Goal: Obtain resource: Obtain resource

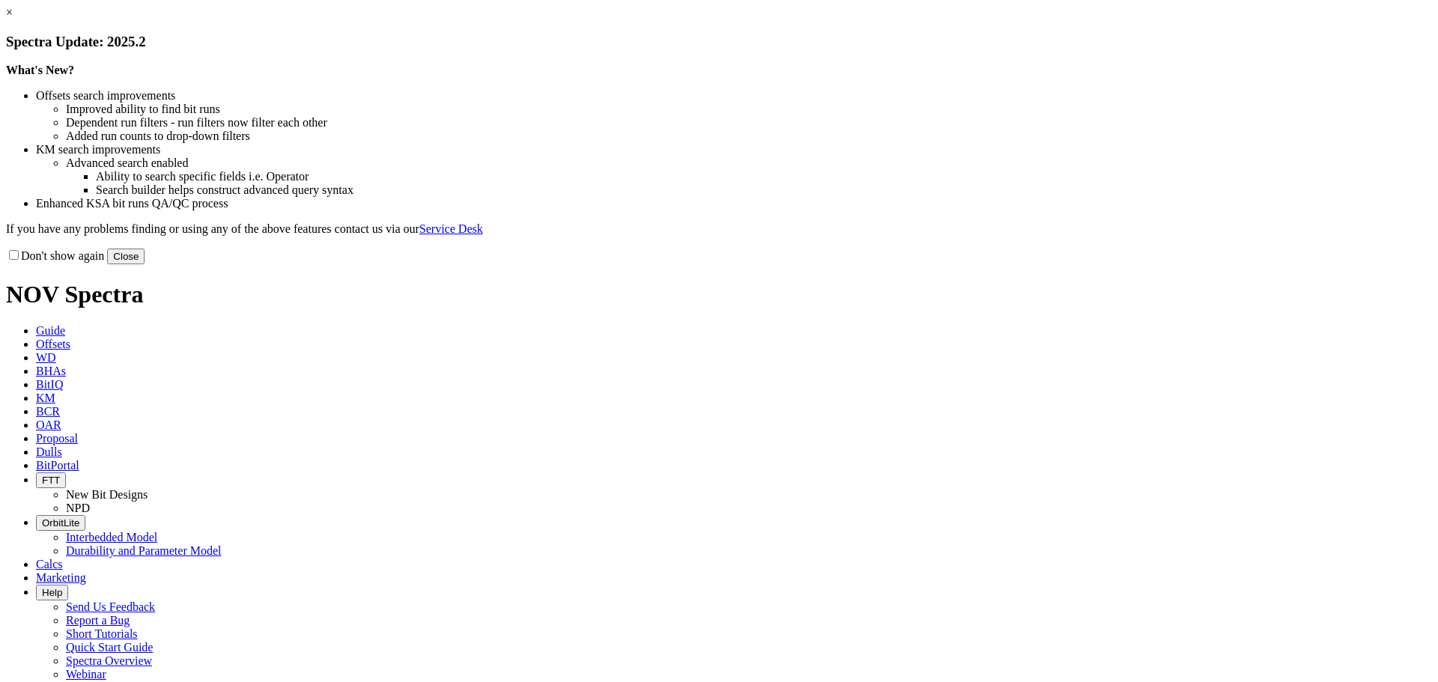
click at [1043, 136] on div "What's New? Offsets search improvements Improved ability to find bit runs Depen…" at bounding box center [719, 150] width 1426 height 172
click at [13, 19] on link "×" at bounding box center [9, 12] width 7 height 13
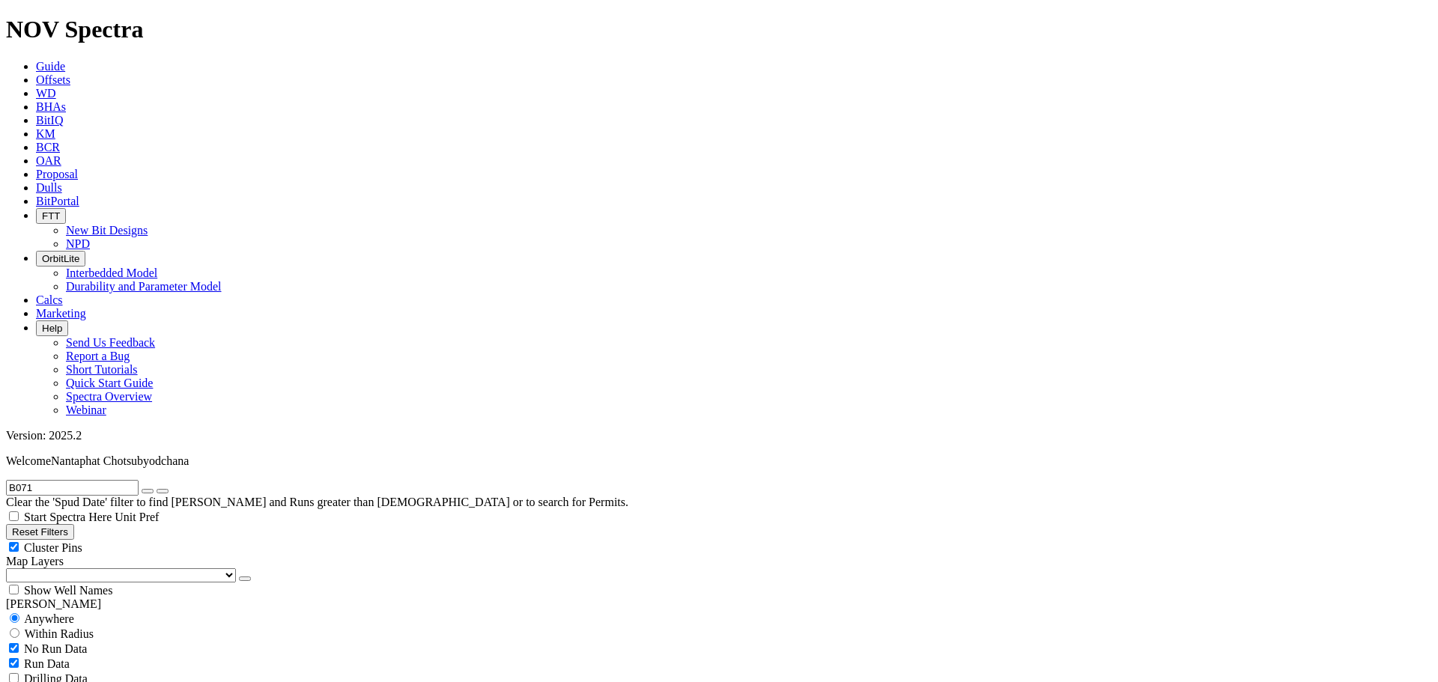
scroll to position [599, 0]
checkbox input "false"
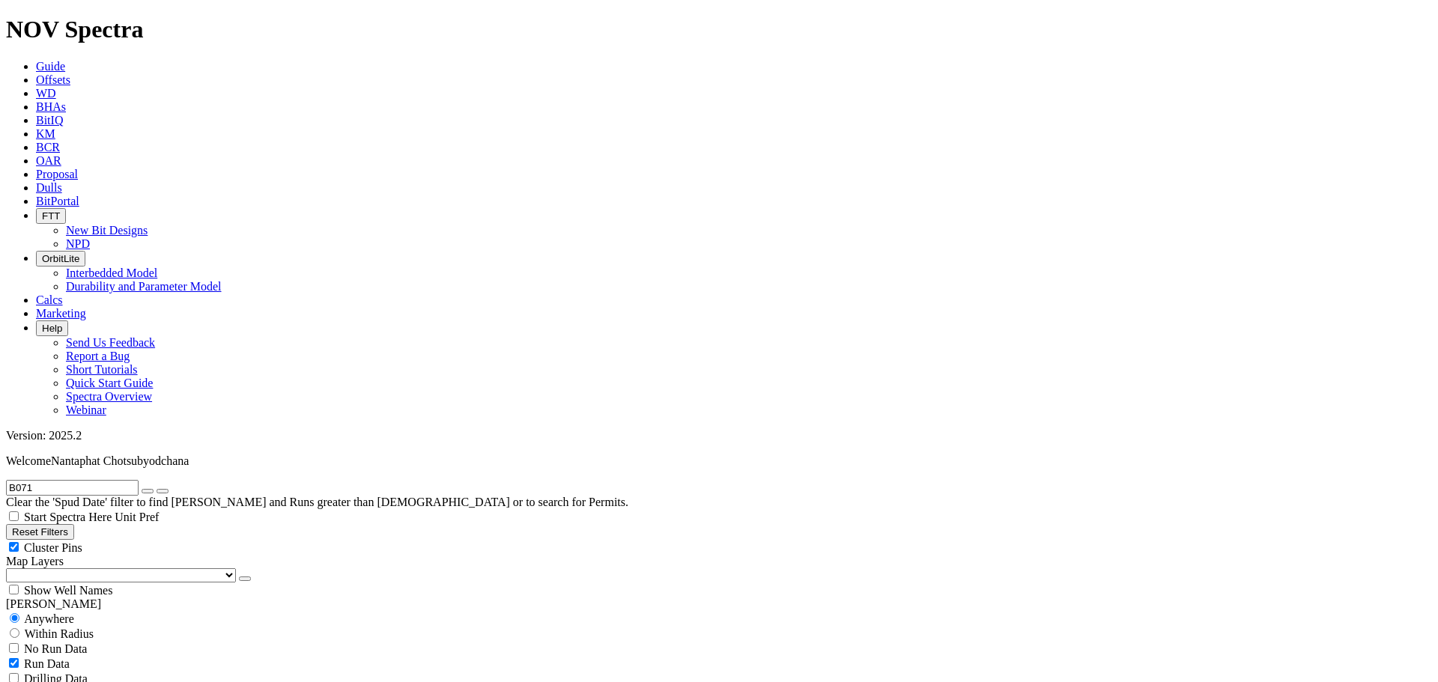
select select "? number:12.25 ?"
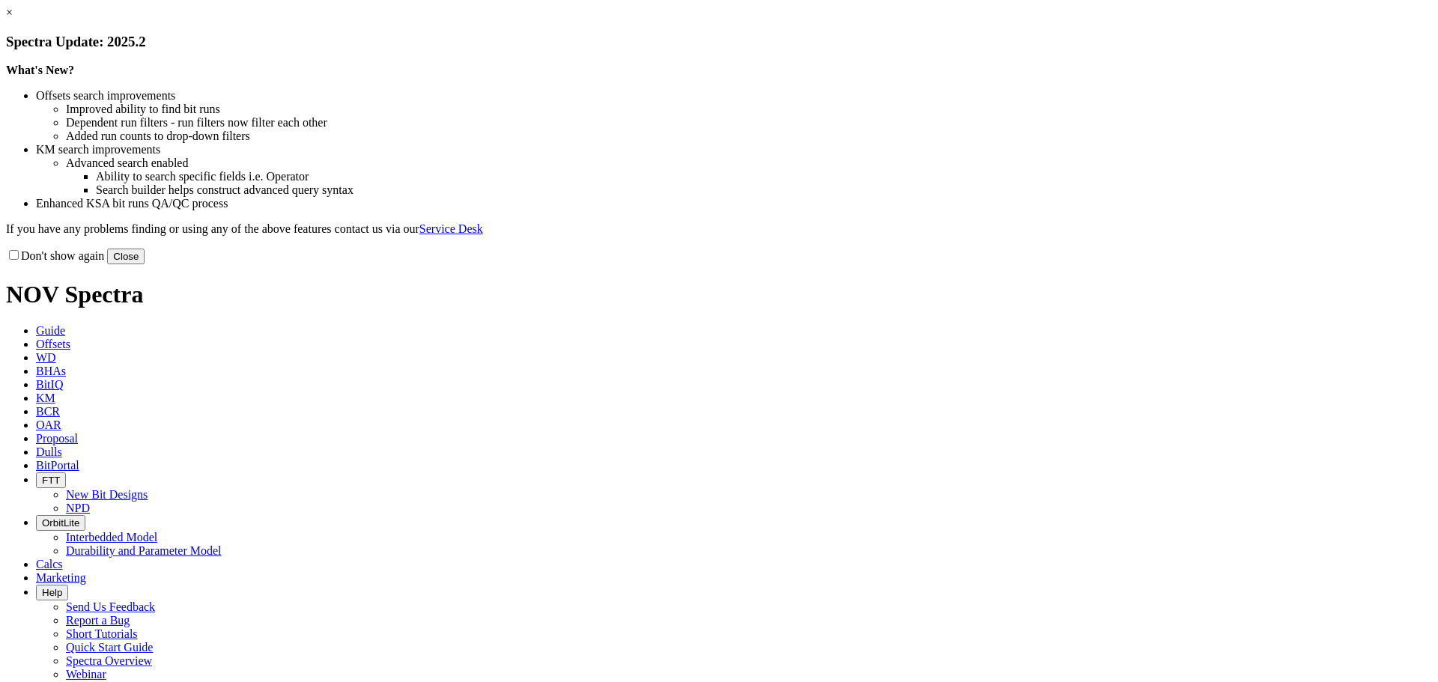
click at [13, 19] on link "×" at bounding box center [9, 12] width 7 height 13
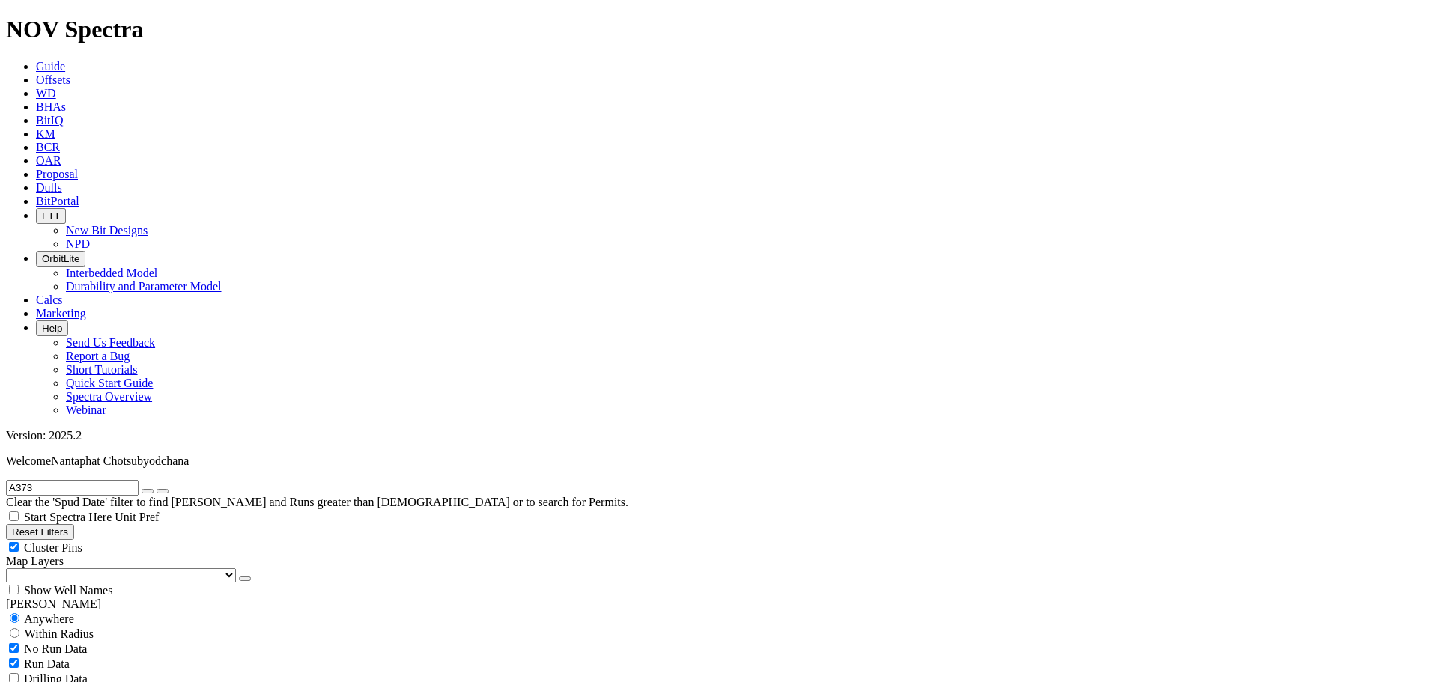
scroll to position [599, 0]
select select "12.25"
checkbox input "false"
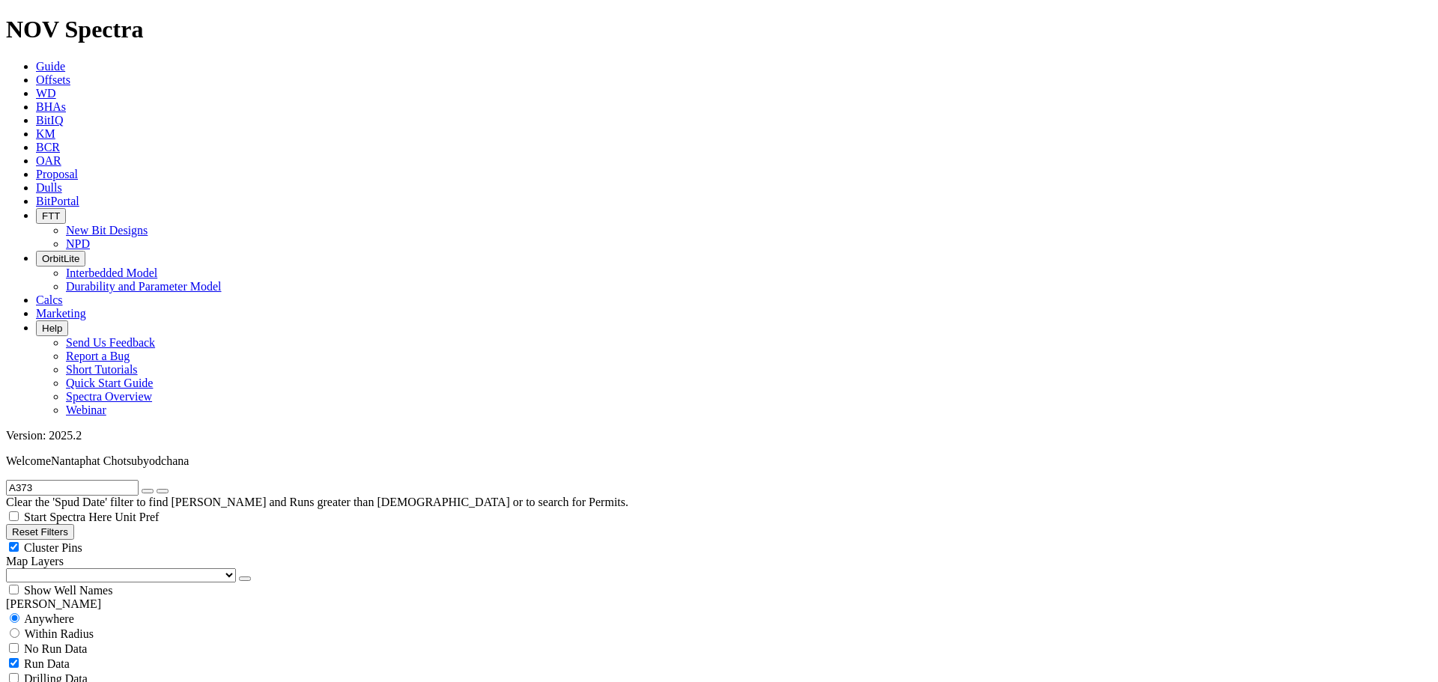
select select "? number:12.25 ?"
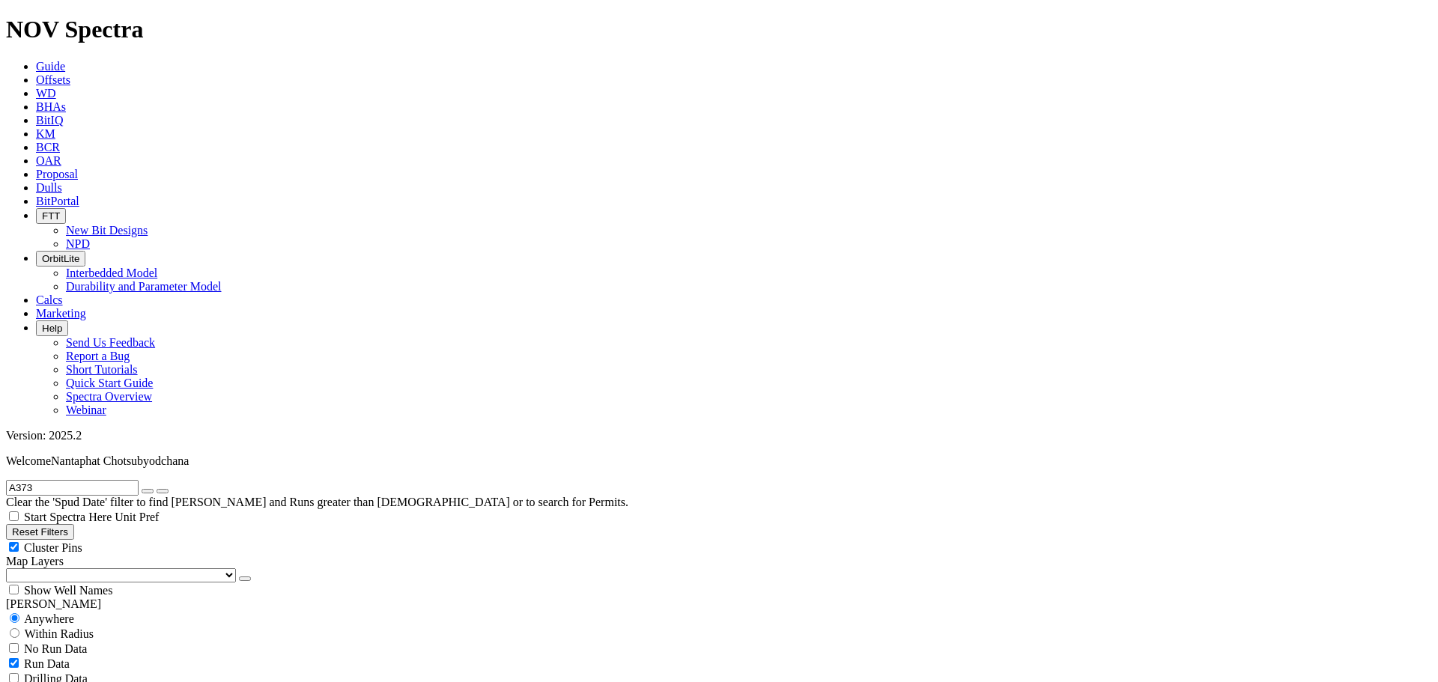
radio input "false"
radio input "true"
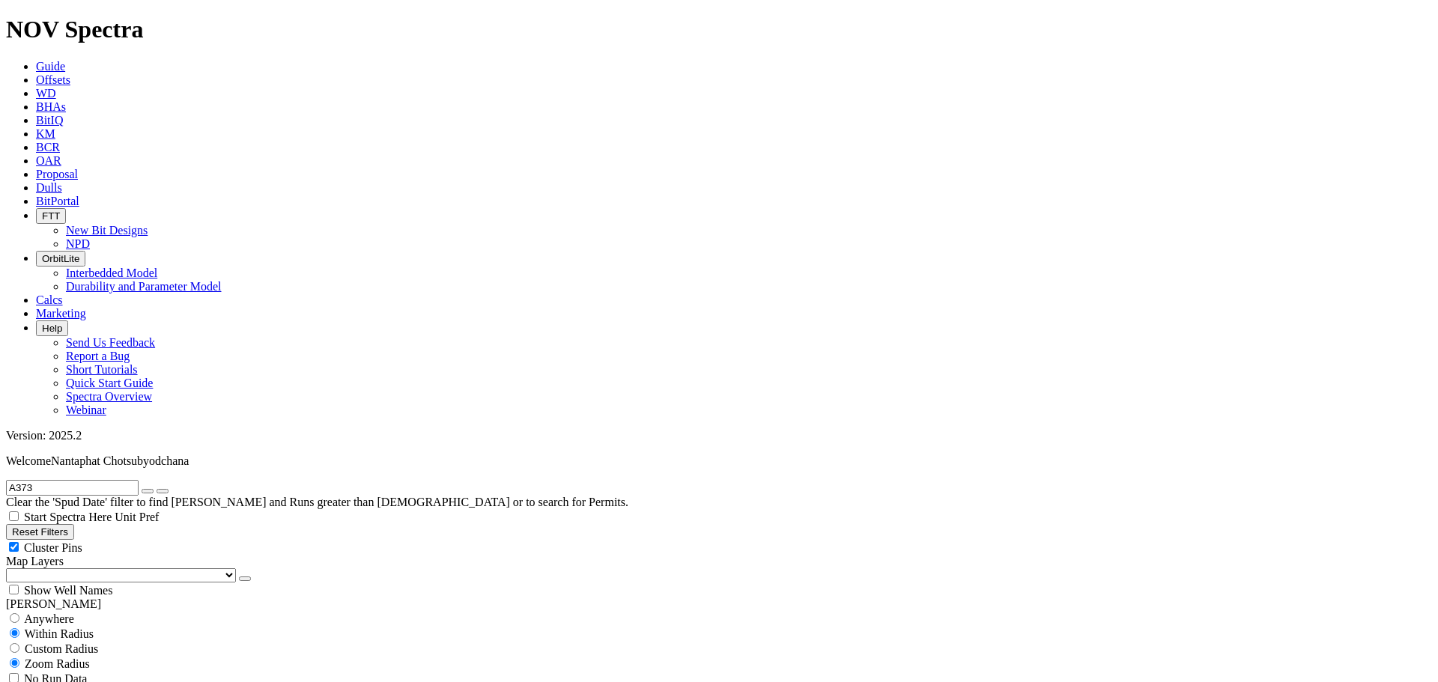
scroll to position [622, 0]
click at [79, 195] on span "BitPortal" at bounding box center [57, 201] width 43 height 13
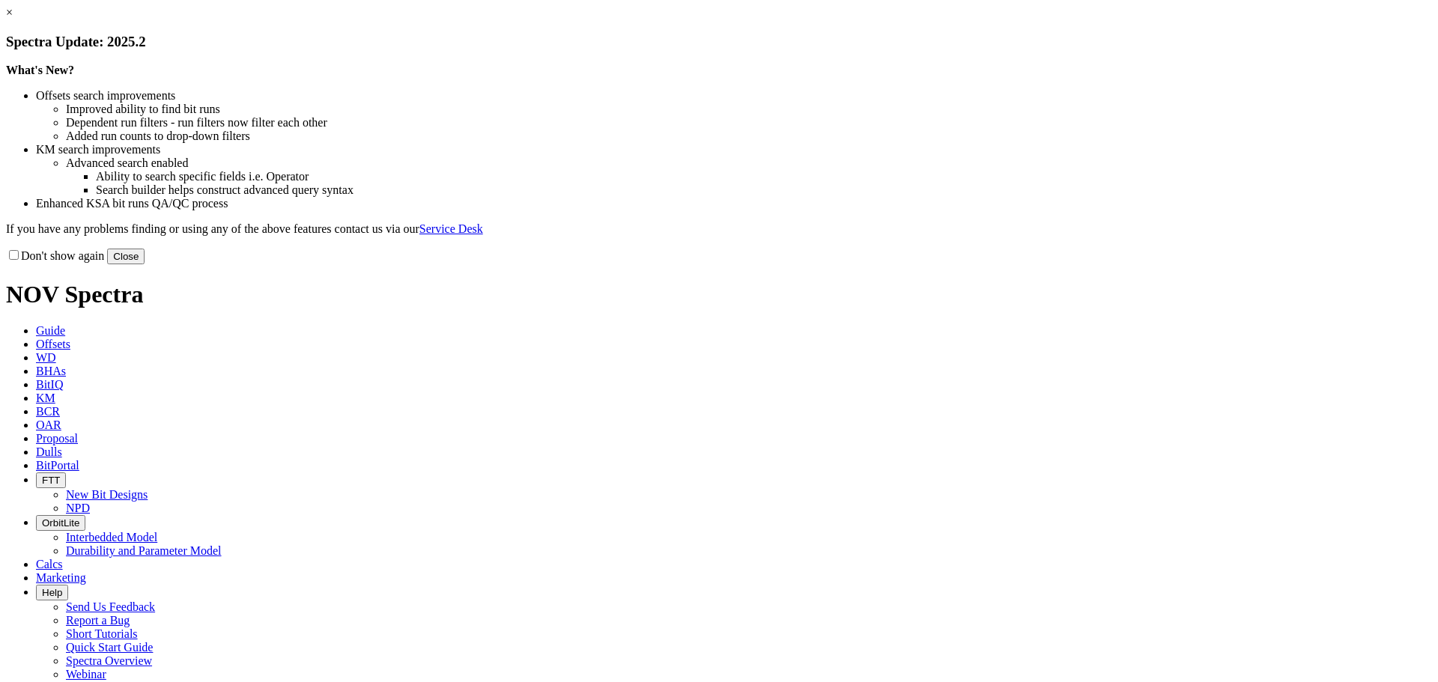
click at [13, 19] on link "×" at bounding box center [9, 12] width 7 height 13
